Goal: Task Accomplishment & Management: Use online tool/utility

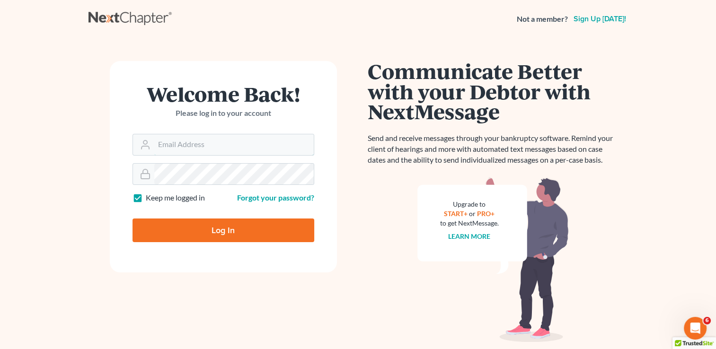
type input "lcueva@wellerlegalgroup.com"
click at [274, 229] on input "Log In" at bounding box center [224, 231] width 182 height 24
type input "Thinking..."
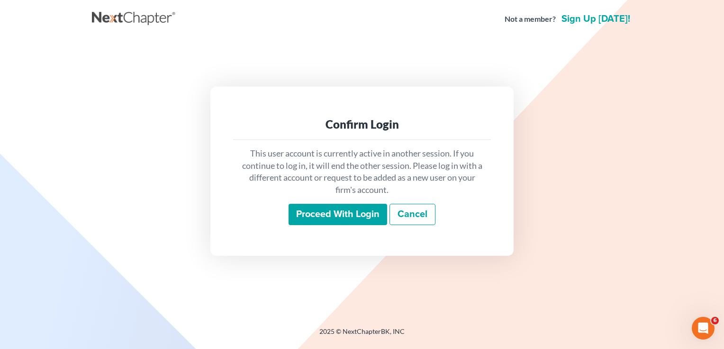
click at [356, 216] on input "Proceed with login" at bounding box center [337, 215] width 98 height 22
